Goal: Task Accomplishment & Management: Use online tool/utility

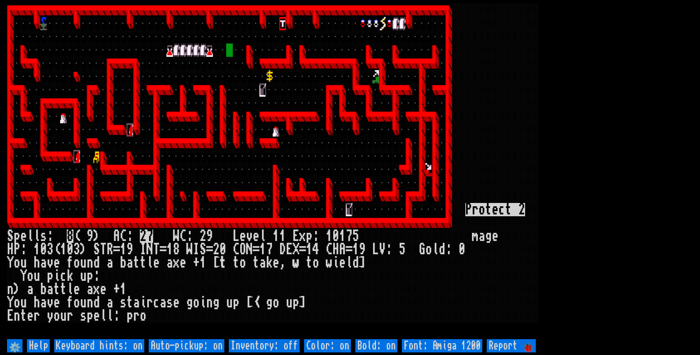
click at [211, 345] on off "Auto-pickup: on" at bounding box center [187, 345] width 76 height 13
type off "Auto-pickup: off"
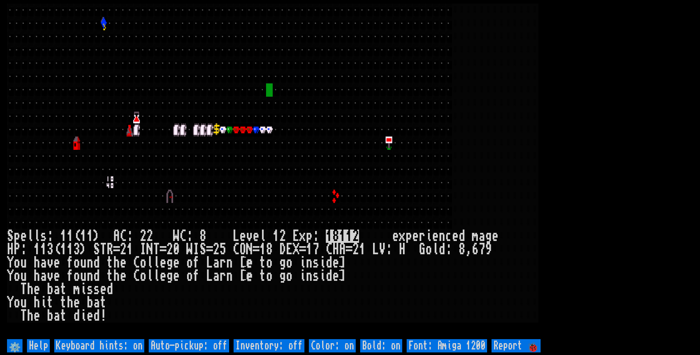
click at [205, 341] on off "Auto-pickup: off" at bounding box center [189, 345] width 80 height 13
type off "Auto-pickup: on"
